Goal: Transaction & Acquisition: Subscribe to service/newsletter

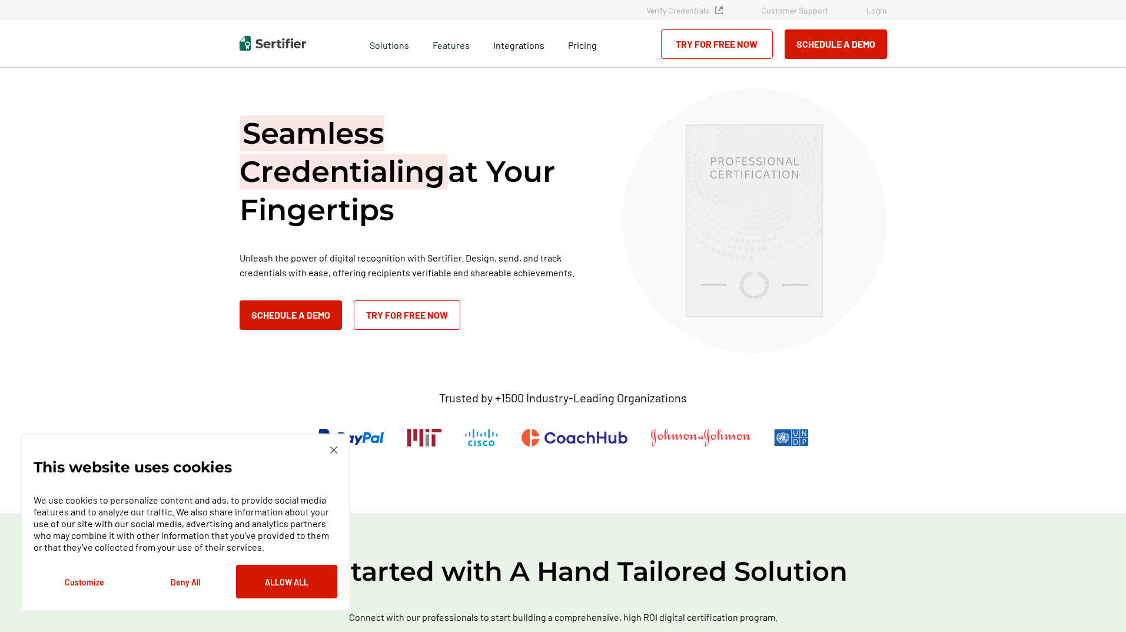
click at [414, 311] on link "Try for Free Now" at bounding box center [407, 314] width 107 height 29
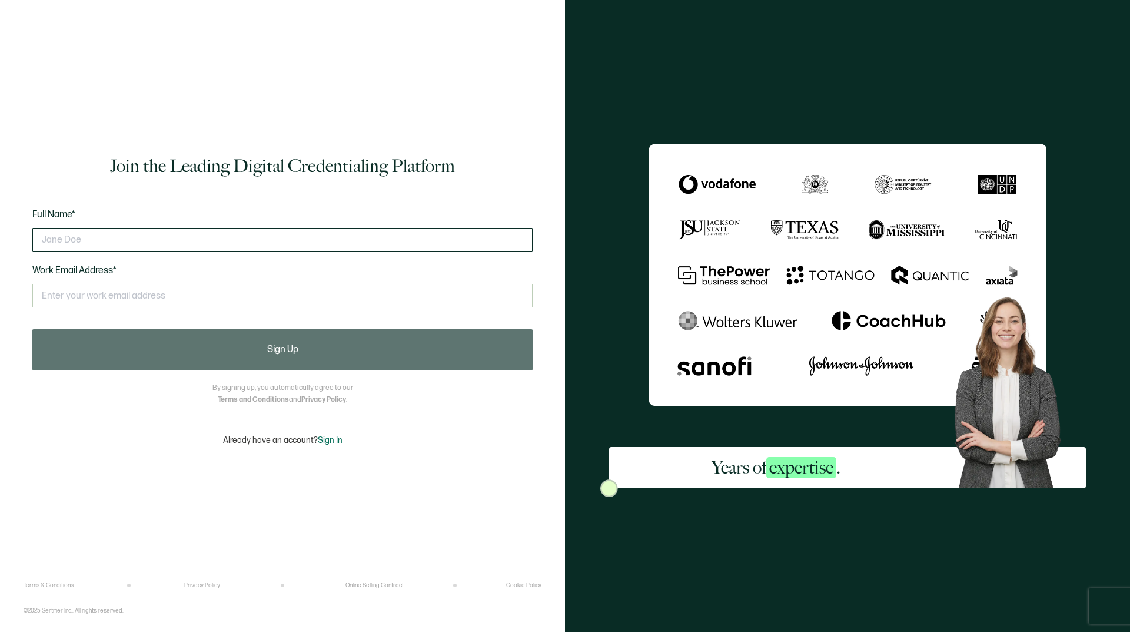
click at [151, 248] on input "text" at bounding box center [282, 240] width 500 height 24
type input "j"
type input "jANE dOE"
drag, startPoint x: 193, startPoint y: 289, endPoint x: -31, endPoint y: 279, distance: 224.5
click at [0, 279] on html "Join the Leading Digital Credentialing Platform Full Name* jANE dOE Work Email …" at bounding box center [565, 316] width 1130 height 632
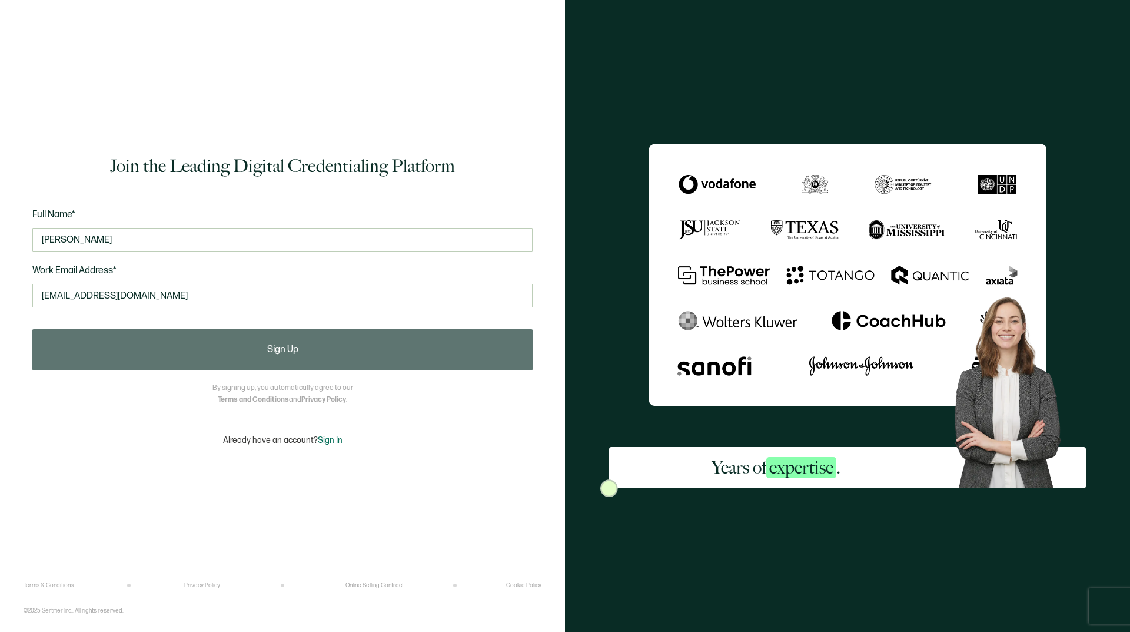
type input "SERVER.SCUBOOKS@GMAIL.COM"
